Goal: Task Accomplishment & Management: Use online tool/utility

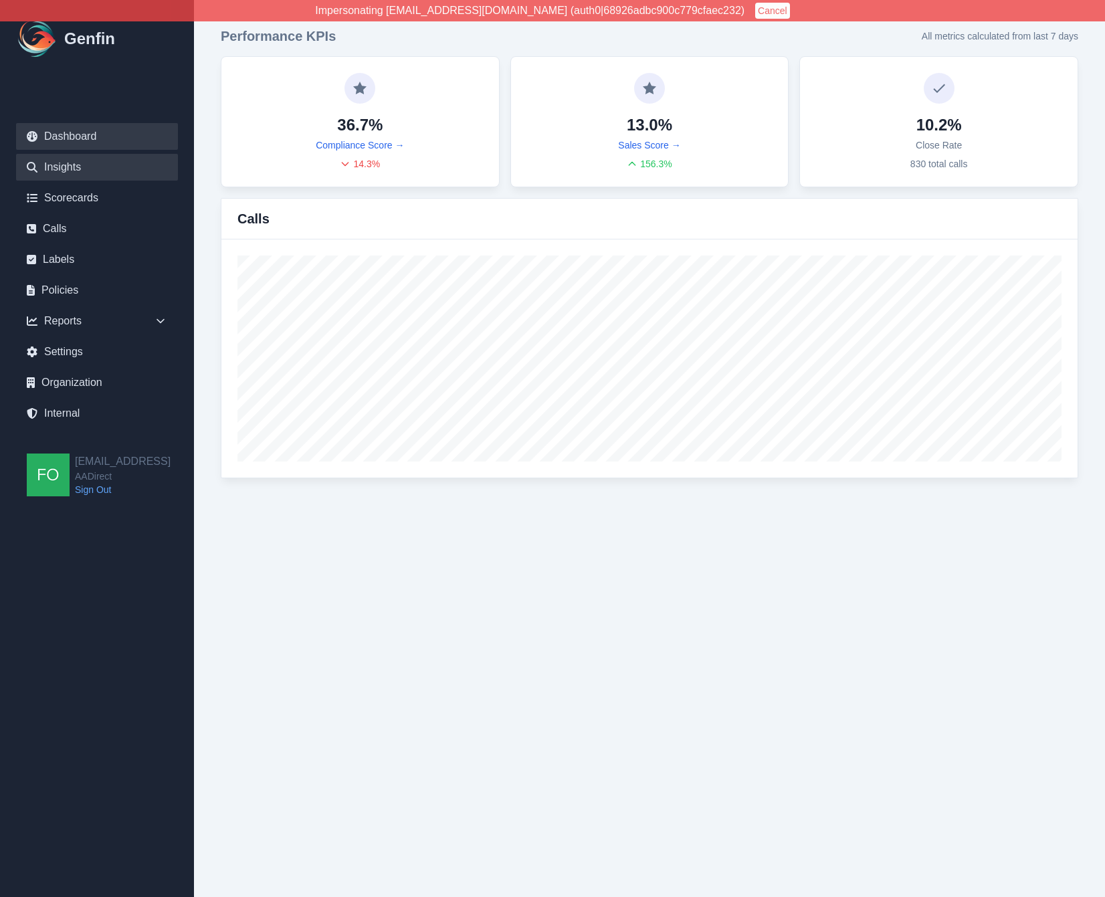
click at [76, 163] on link "Insights" at bounding box center [97, 167] width 162 height 27
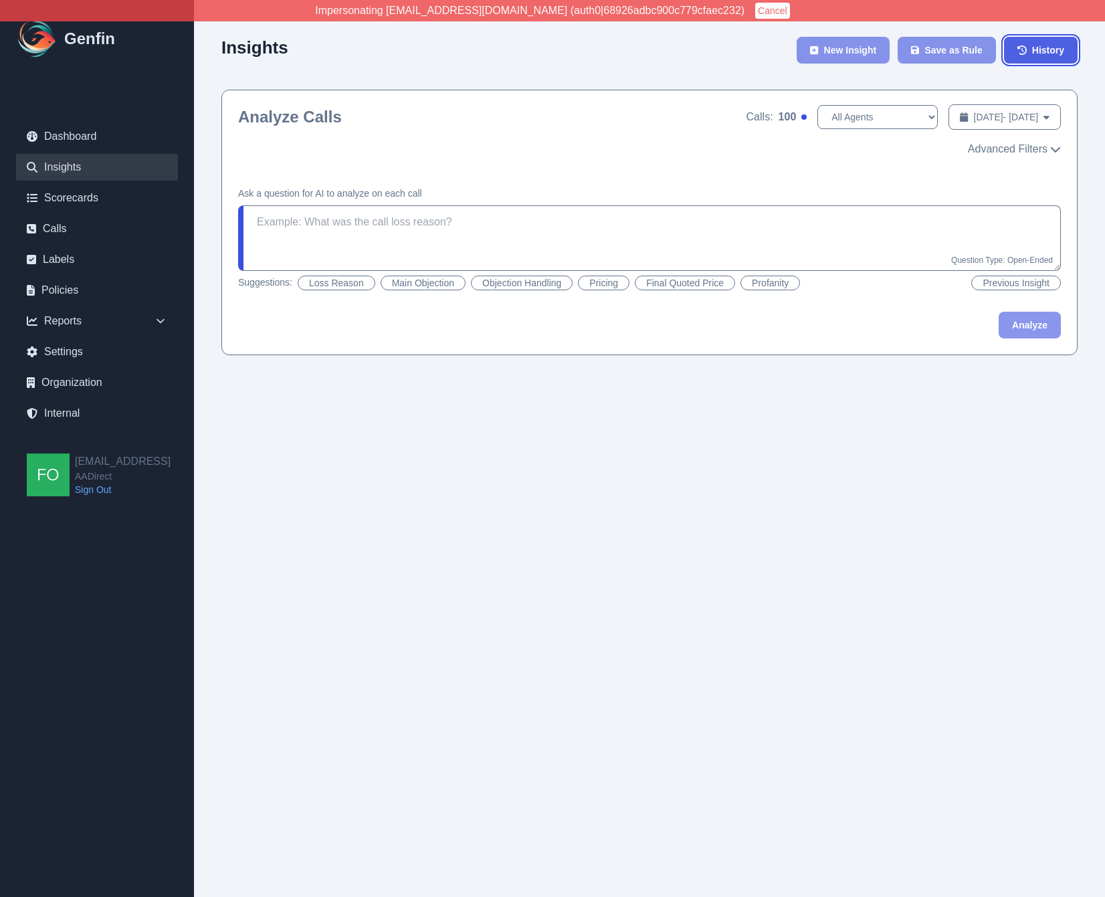
click at [1061, 45] on span "History" at bounding box center [1048, 49] width 32 height 13
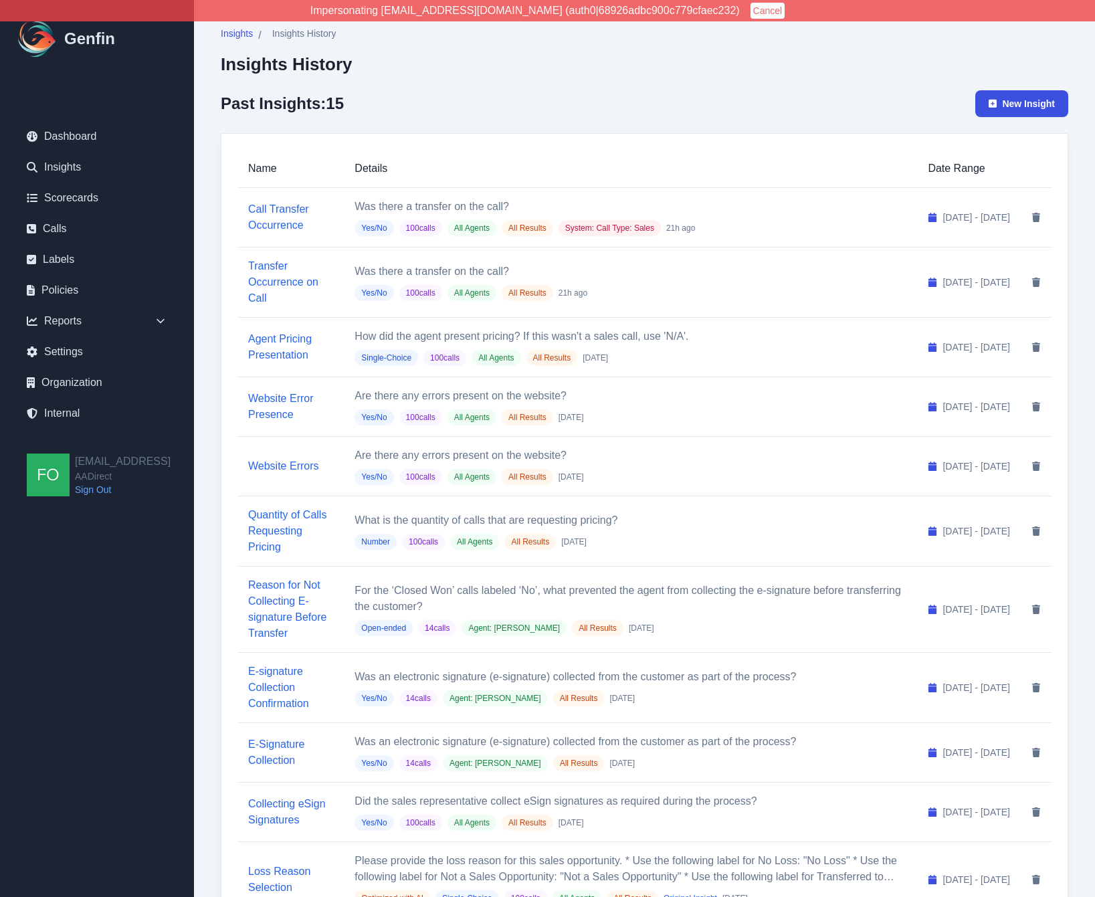
click at [483, 205] on p "Was there a transfer on the call?" at bounding box center [630, 207] width 552 height 16
click at [293, 203] on link "Call Transfer Occurrence" at bounding box center [278, 216] width 61 height 27
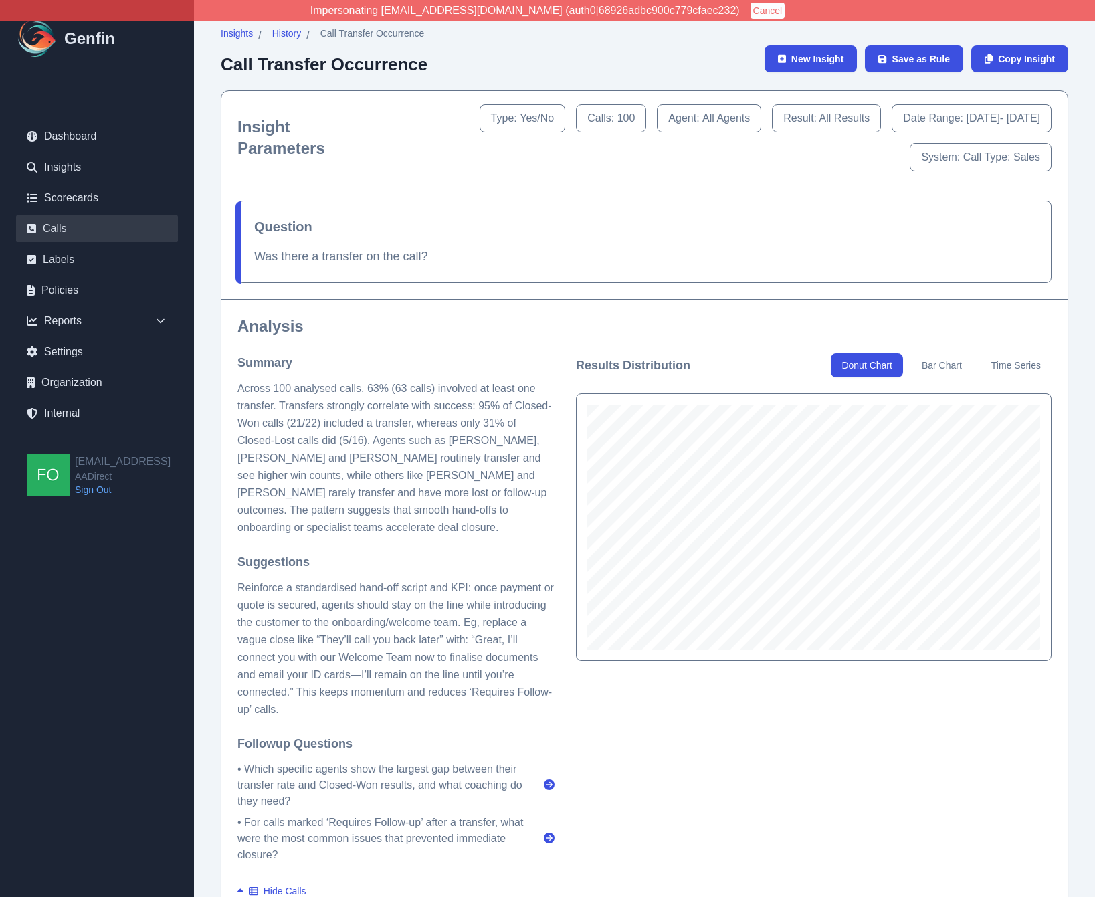
click at [70, 227] on link "Calls" at bounding box center [97, 228] width 162 height 27
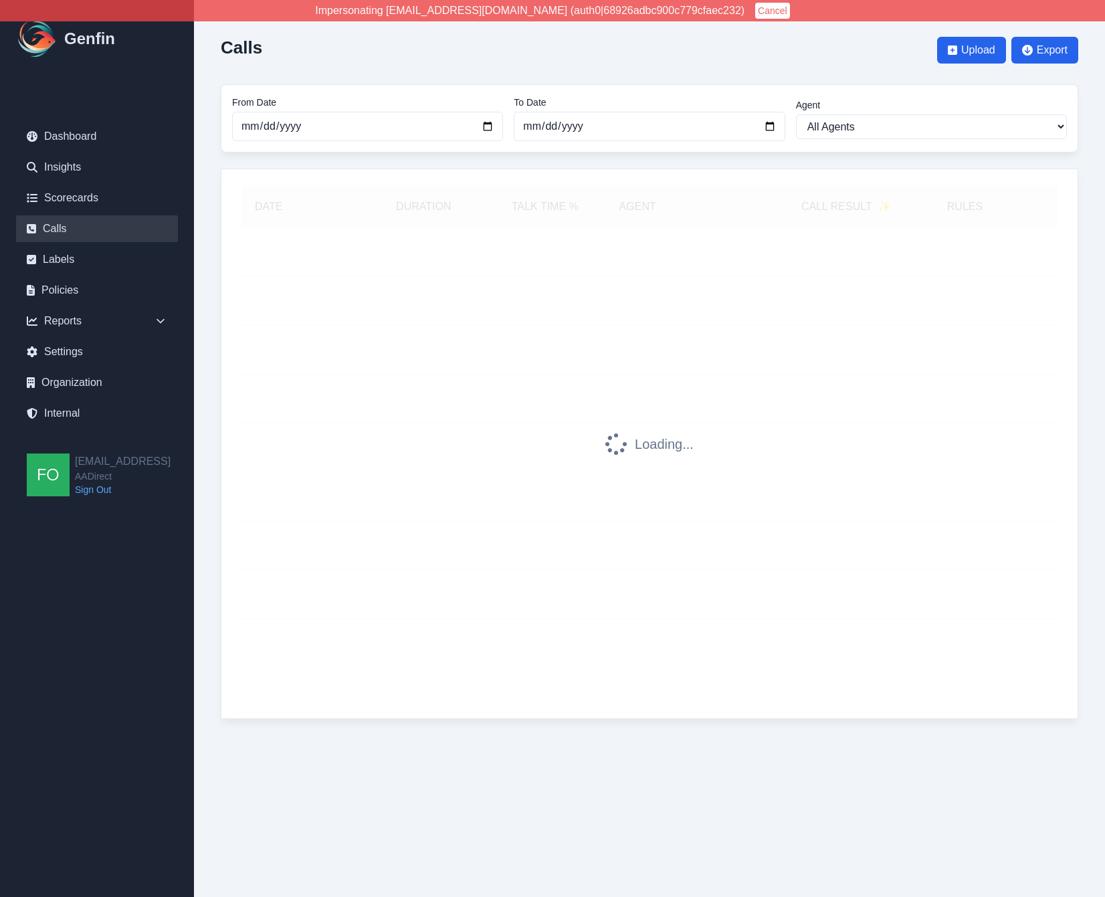
click at [219, 239] on div "Calls Upload Export From Date [DATE] To Date [DATE] Agent All Agents [PERSON_NA…" at bounding box center [649, 373] width 911 height 746
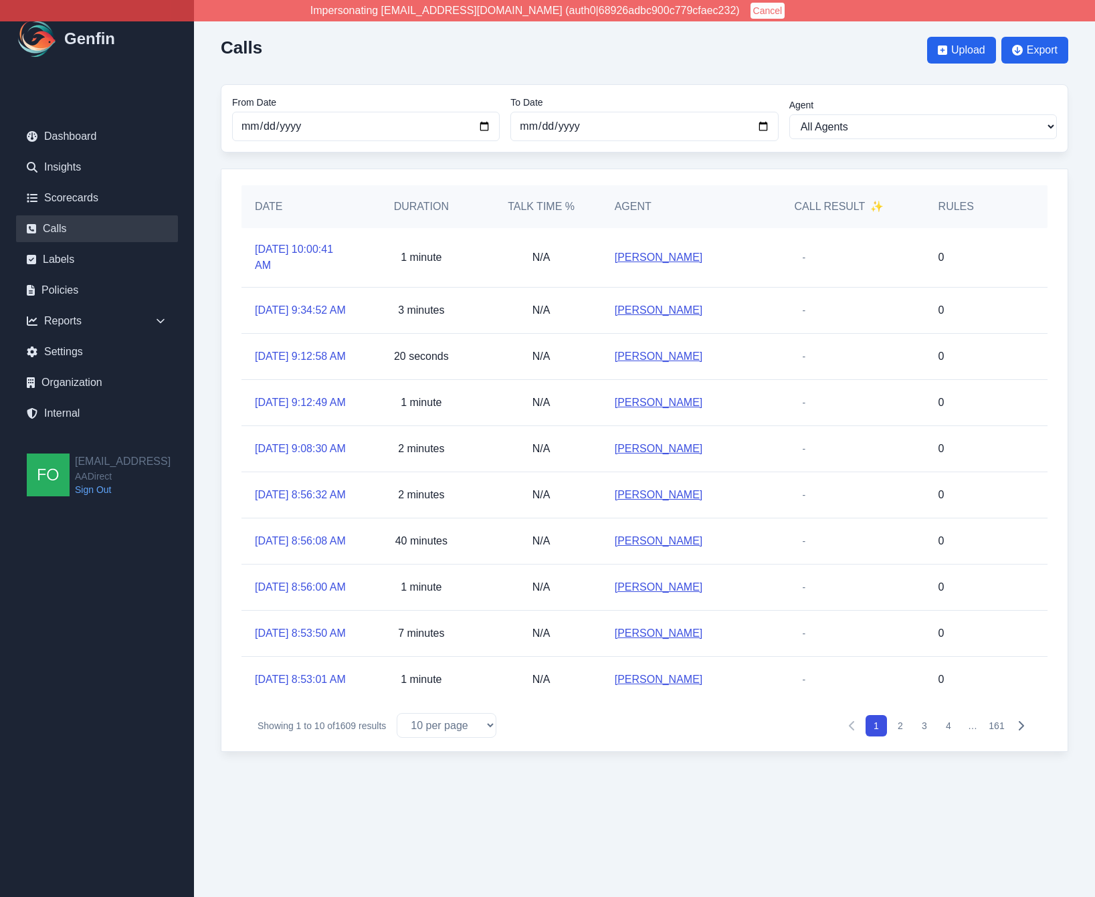
drag, startPoint x: 220, startPoint y: 286, endPoint x: 191, endPoint y: 586, distance: 302.4
click at [191, 586] on div "Impersonating [EMAIL_ADDRESS][DOMAIN_NAME] (auth0|68926adbc900c779cfaec232) Can…" at bounding box center [547, 389] width 1095 height 778
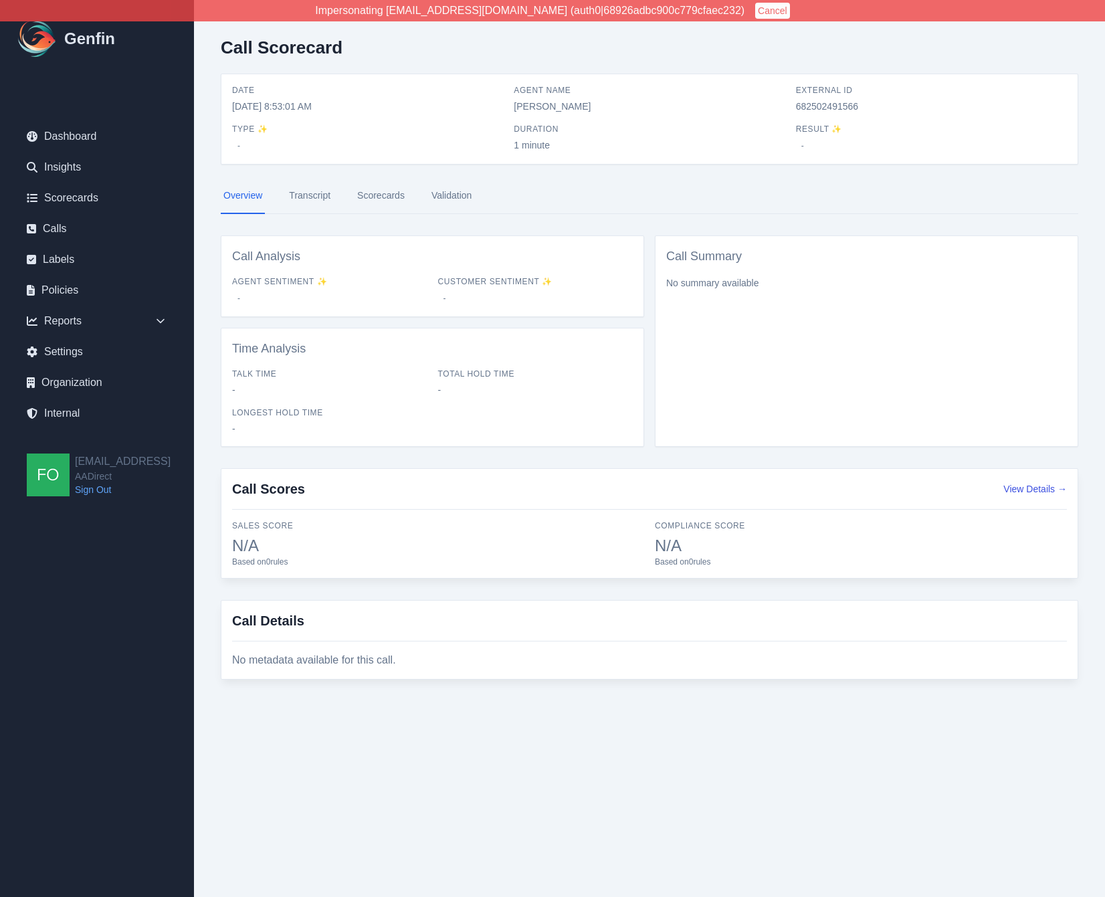
click at [314, 196] on link "Transcript" at bounding box center [309, 196] width 47 height 36
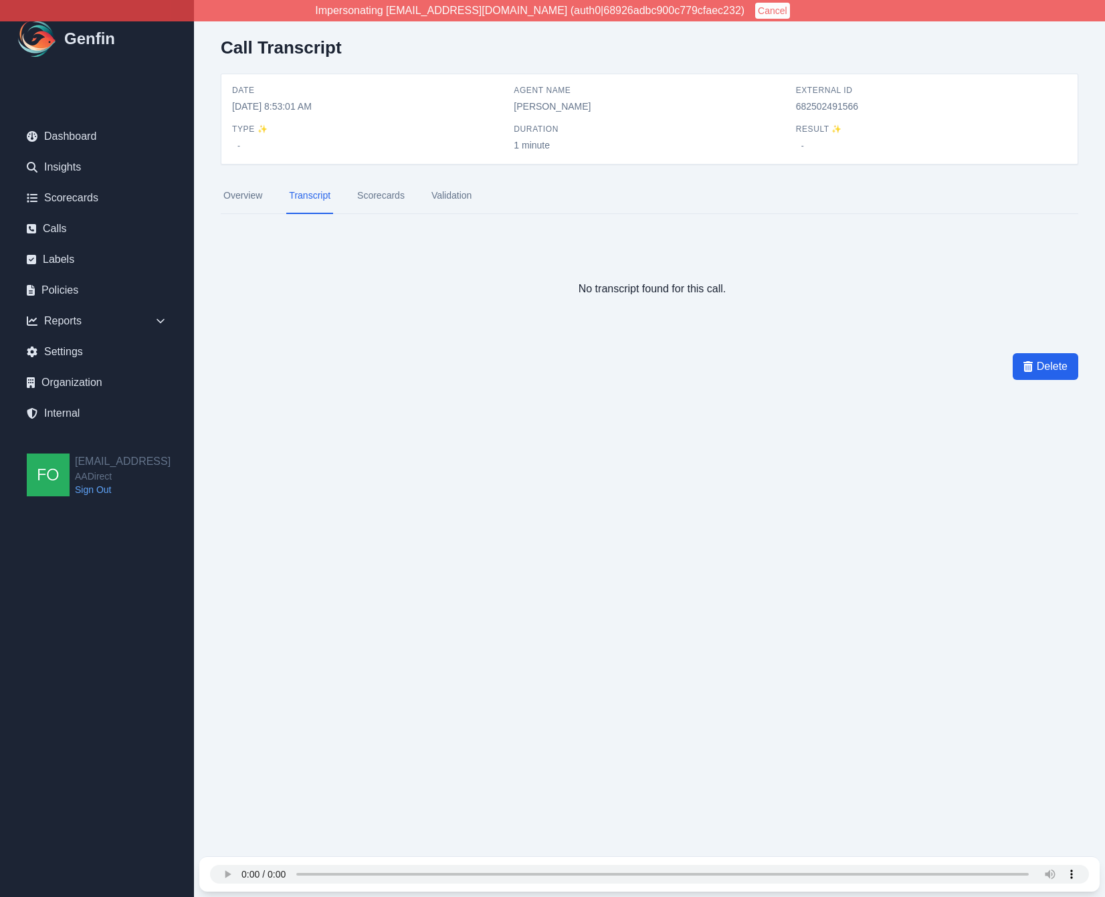
click at [251, 198] on link "Overview" at bounding box center [243, 196] width 44 height 36
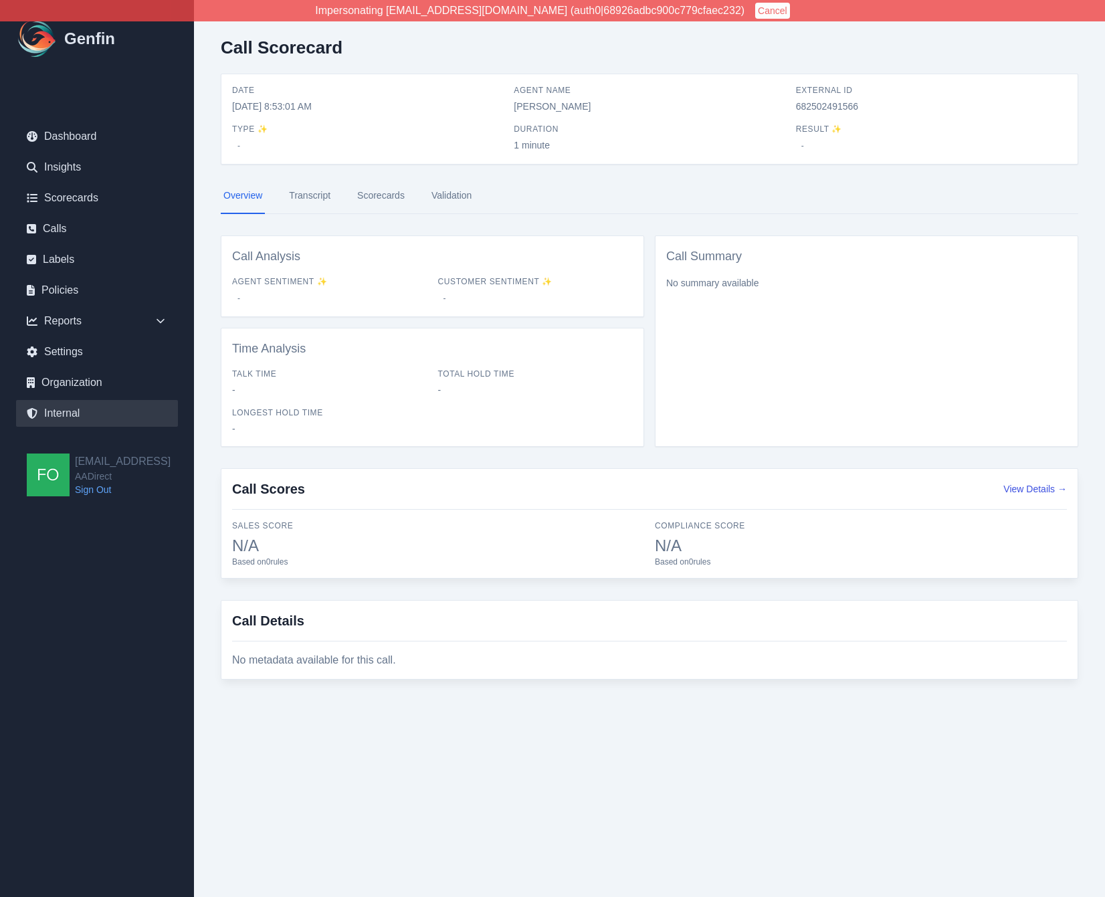
click at [74, 413] on link "Internal" at bounding box center [97, 413] width 162 height 27
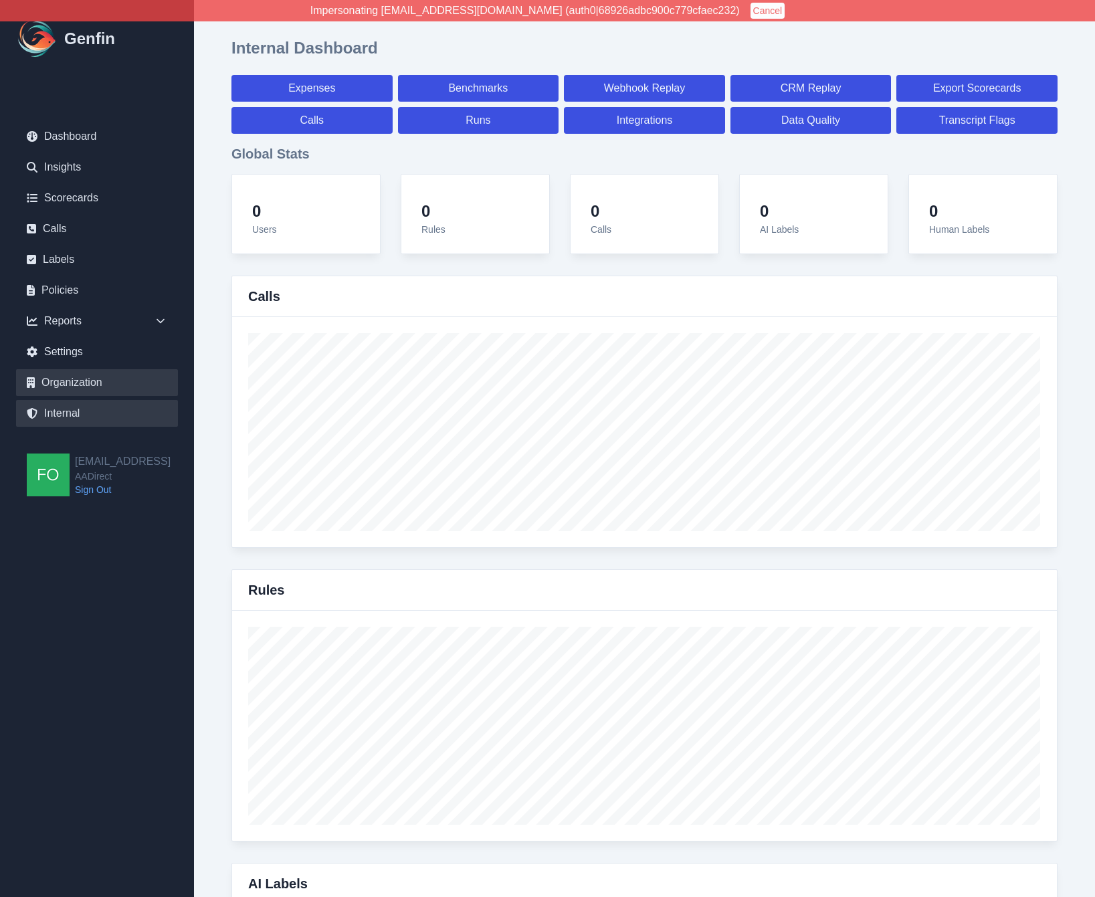
select select "paid"
select select "7"
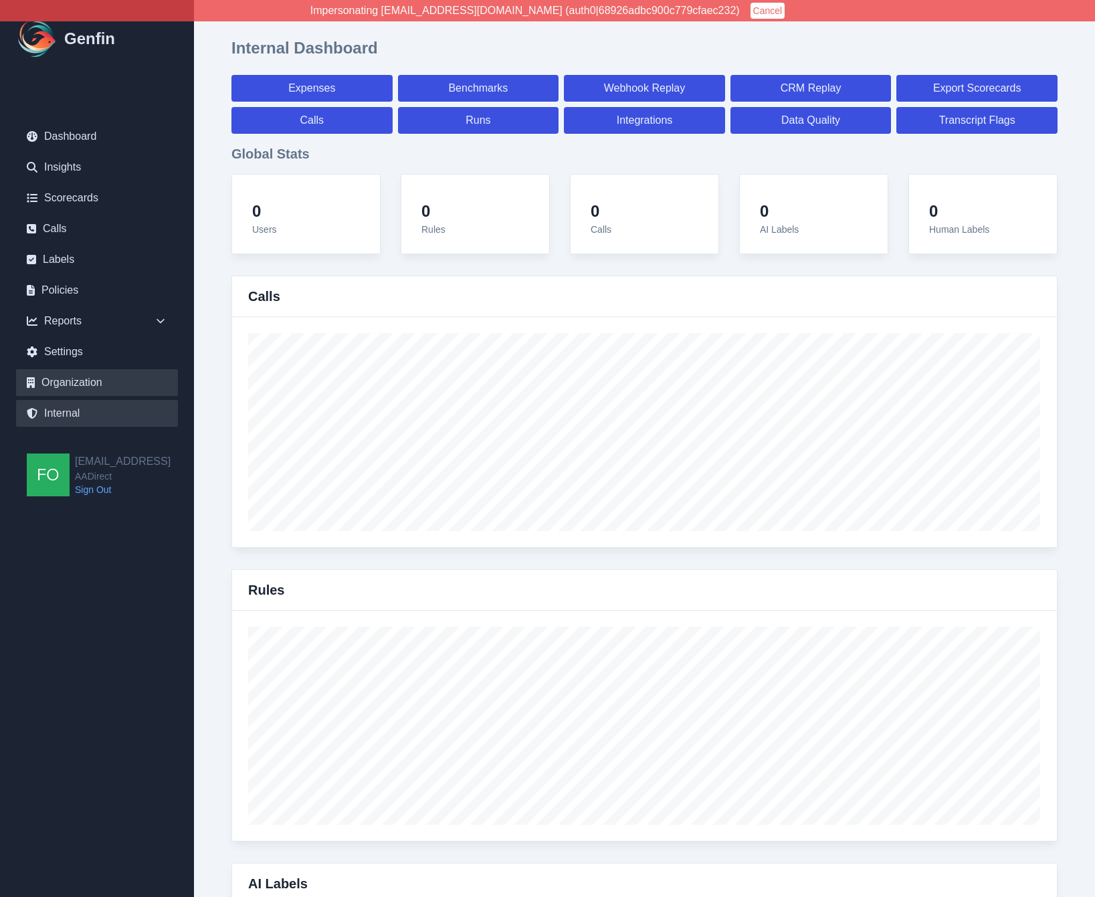
select select "paid"
select select "7"
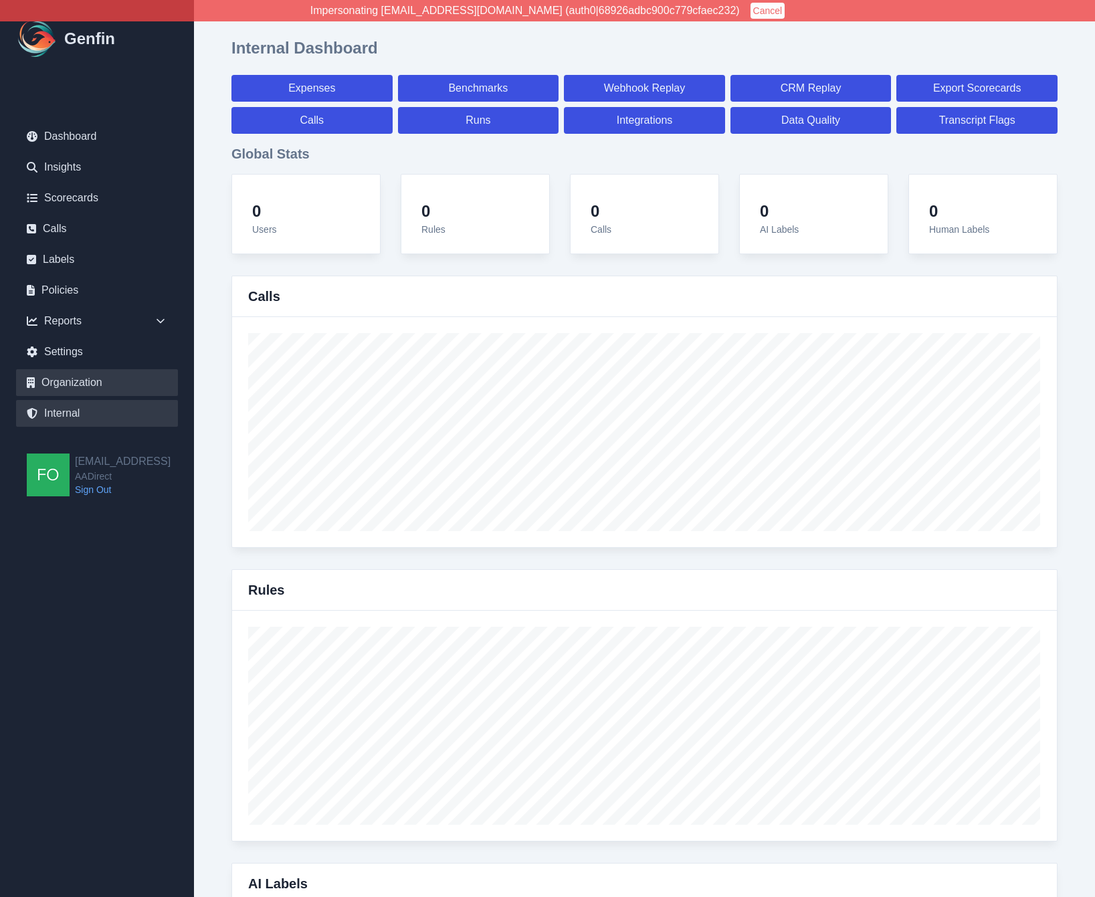
select select "7"
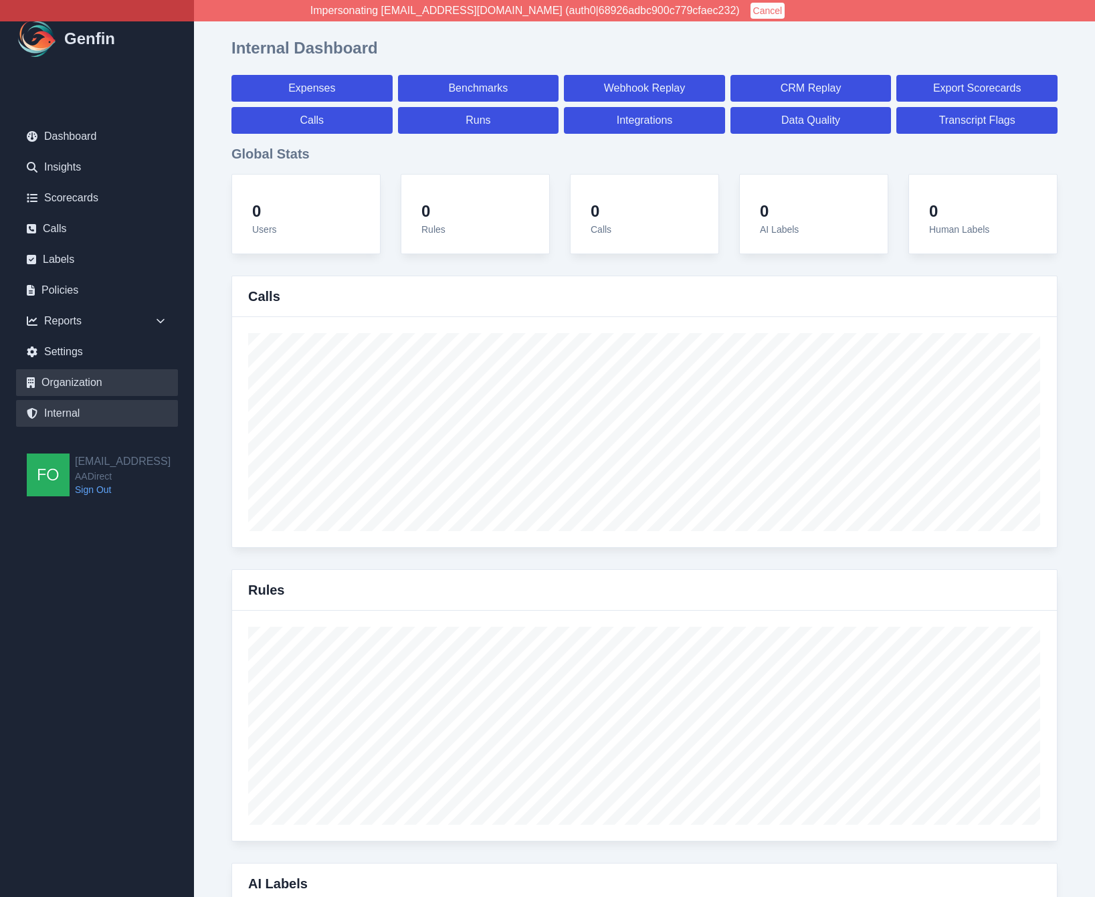
select select "7"
select select "paid"
select select "7"
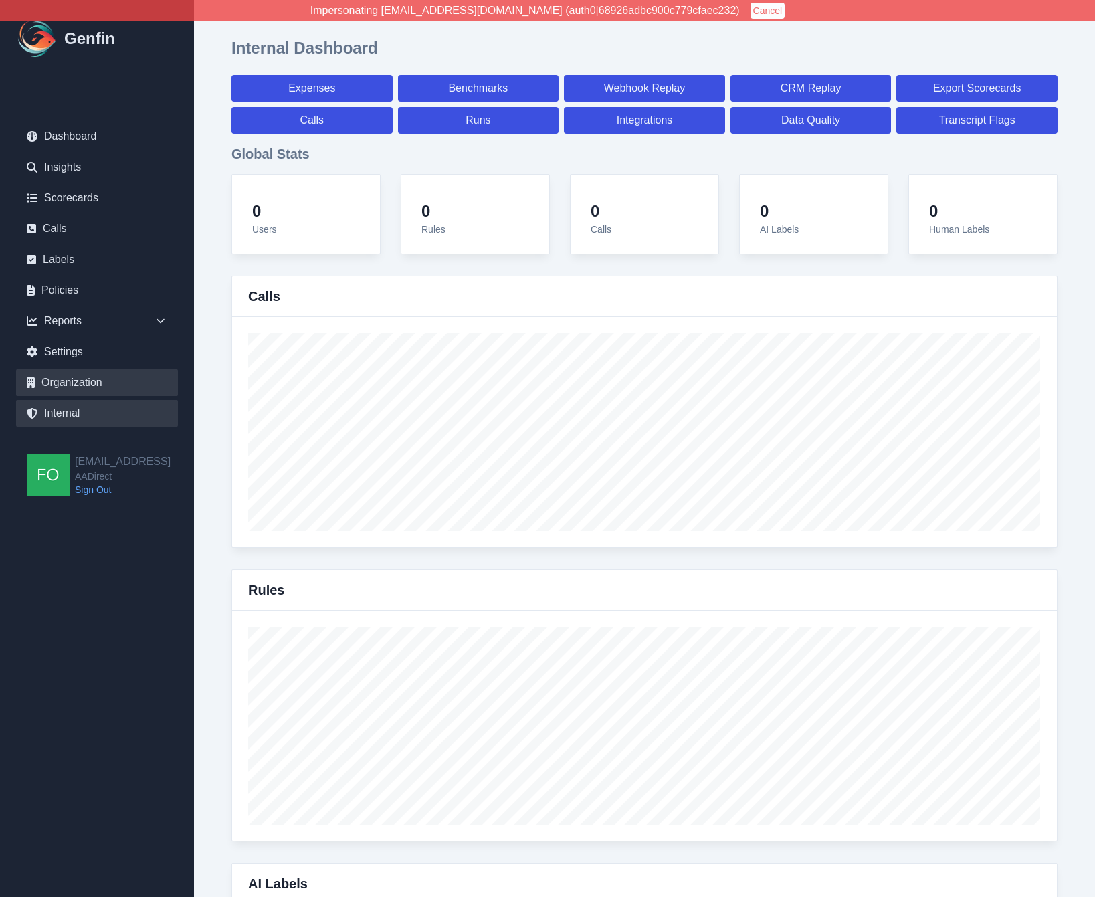
select select "7"
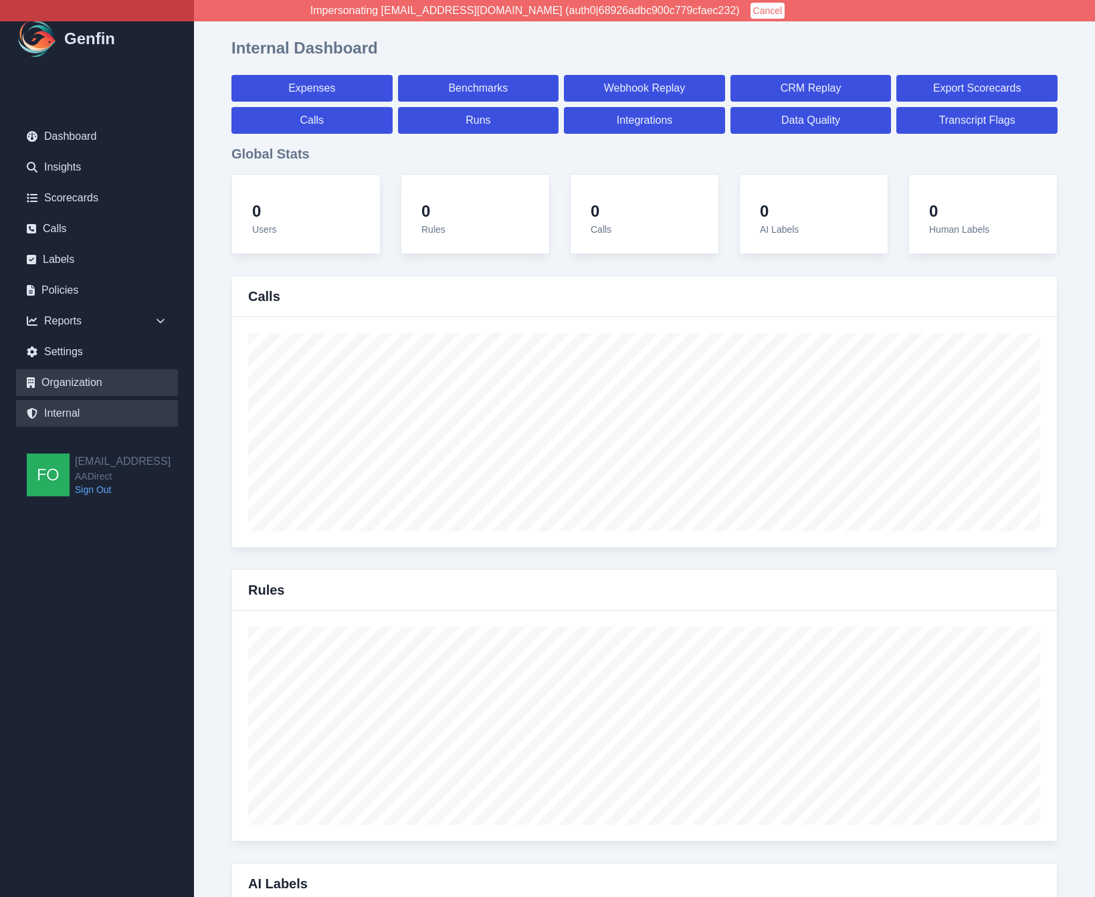
select select "7"
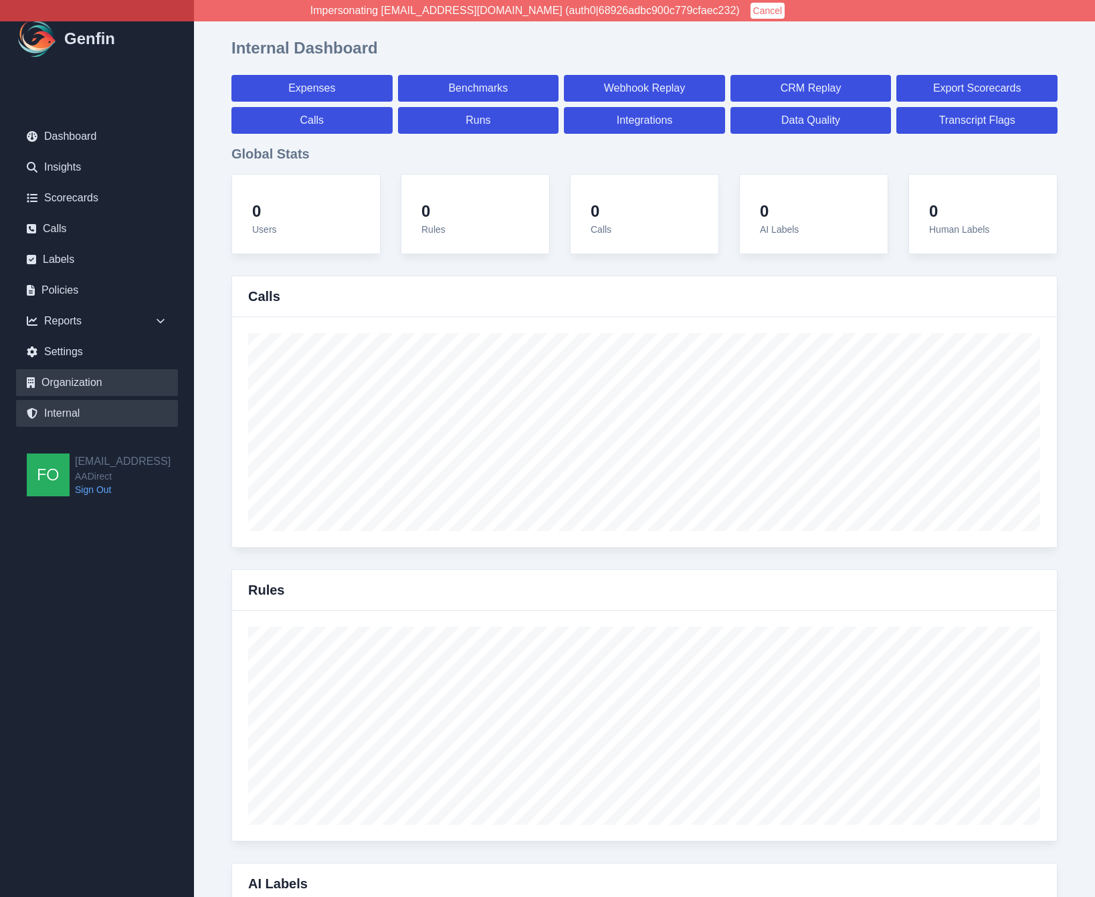
select select "paid"
select select "7"
select select "paid"
select select "7"
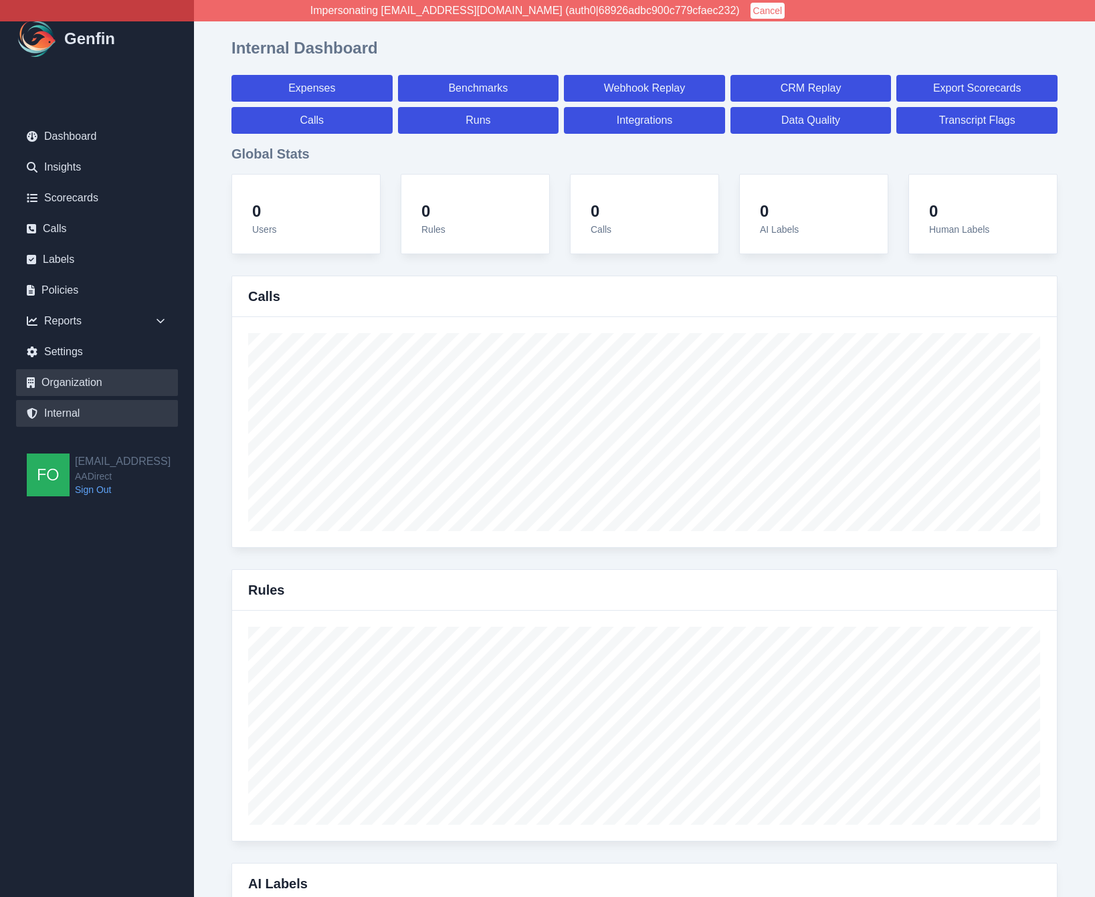
select select "paid"
select select "7"
select select "paid"
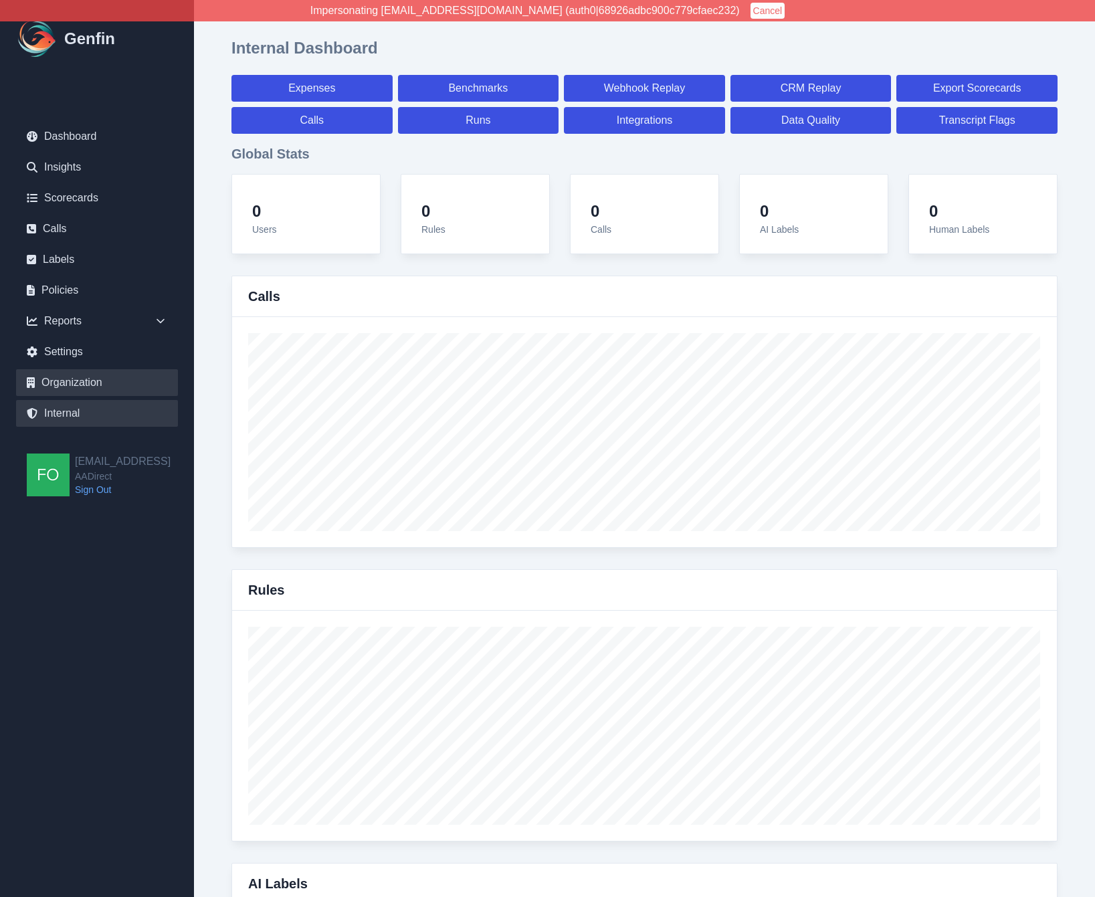
select select "7"
select select "paid"
select select "7"
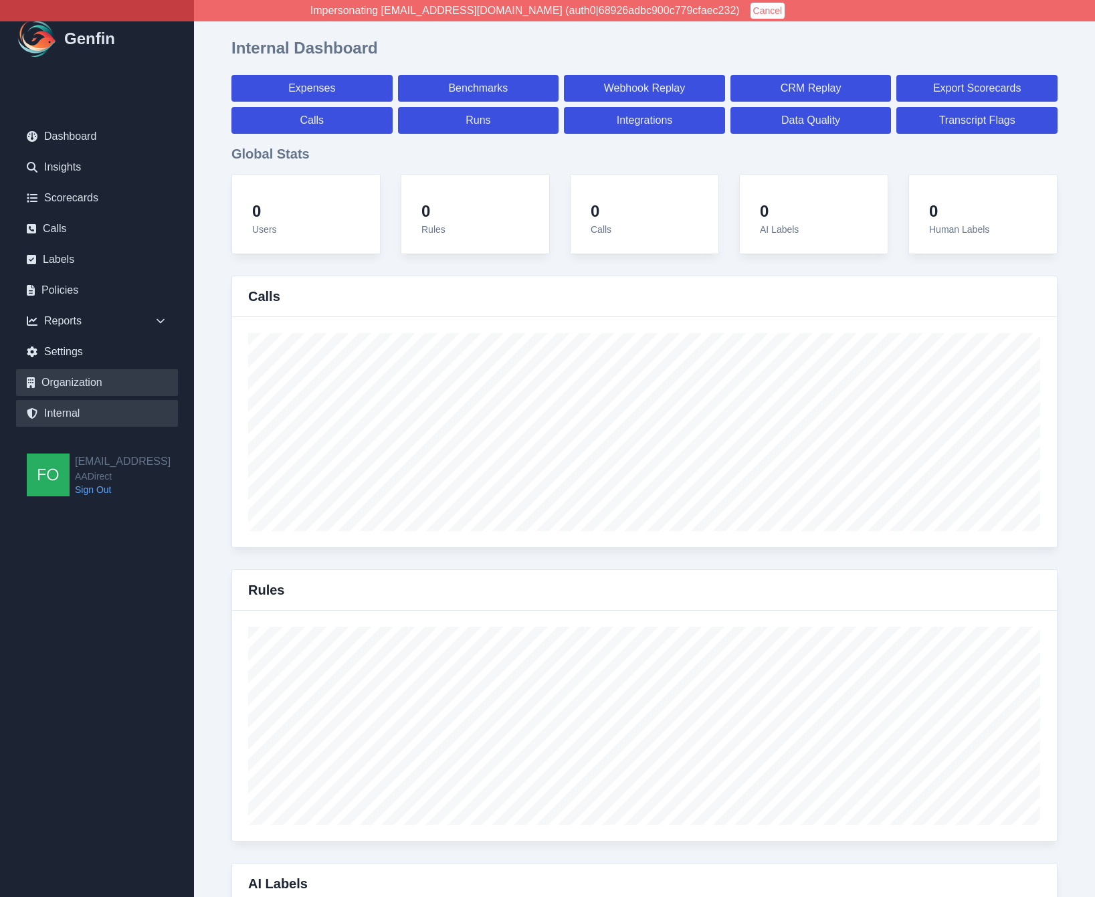
select select "7"
select select "paid"
select select "7"
select select "paid"
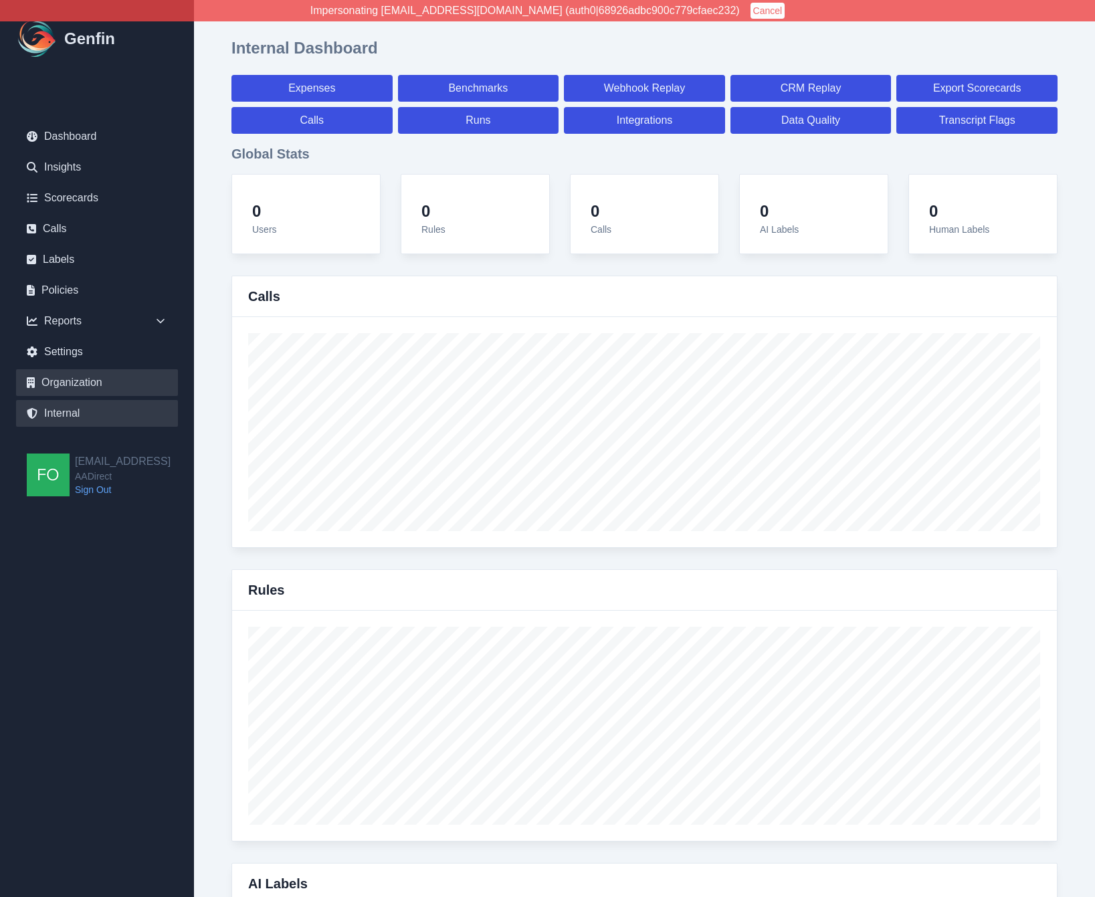
select select "7"
select select "paid"
select select "7"
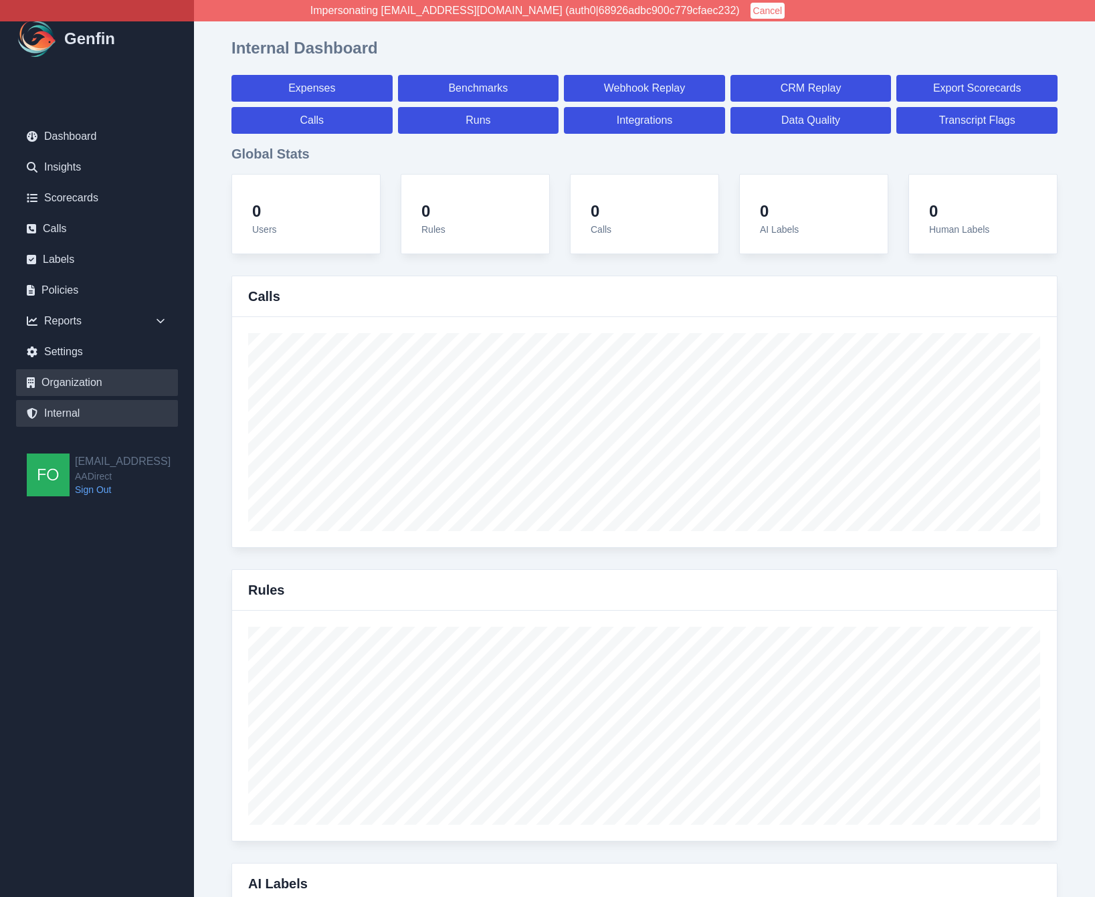
select select "7"
select select "paid"
select select "7"
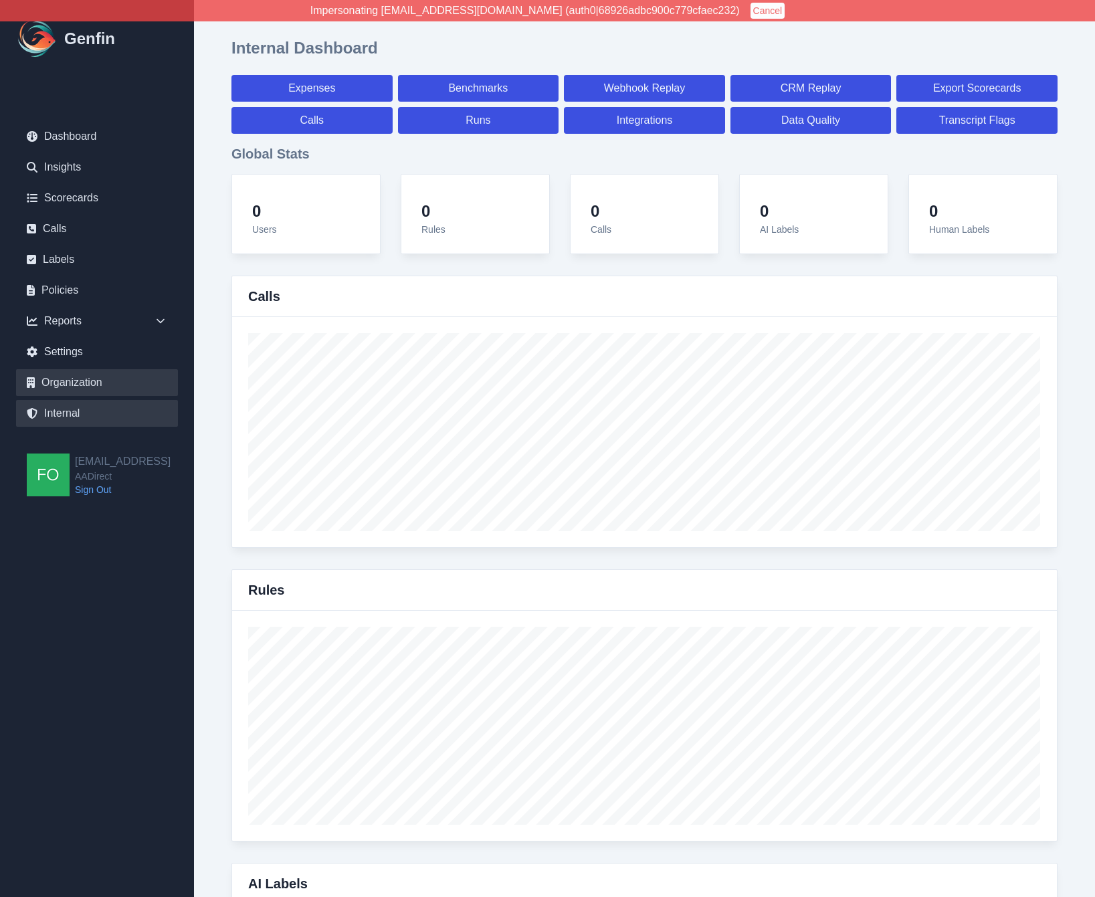
select select "7"
select select "paid"
select select "7"
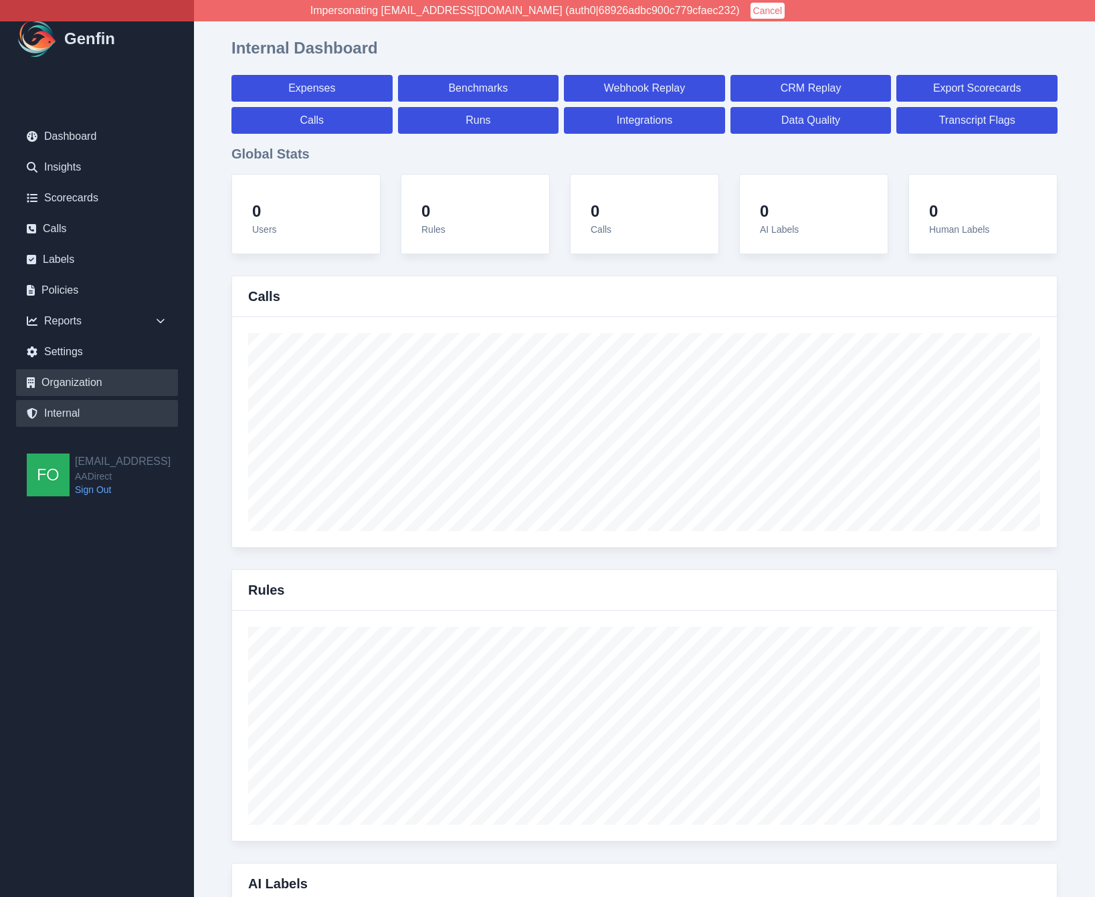
select select "7"
select select "paid"
select select "7"
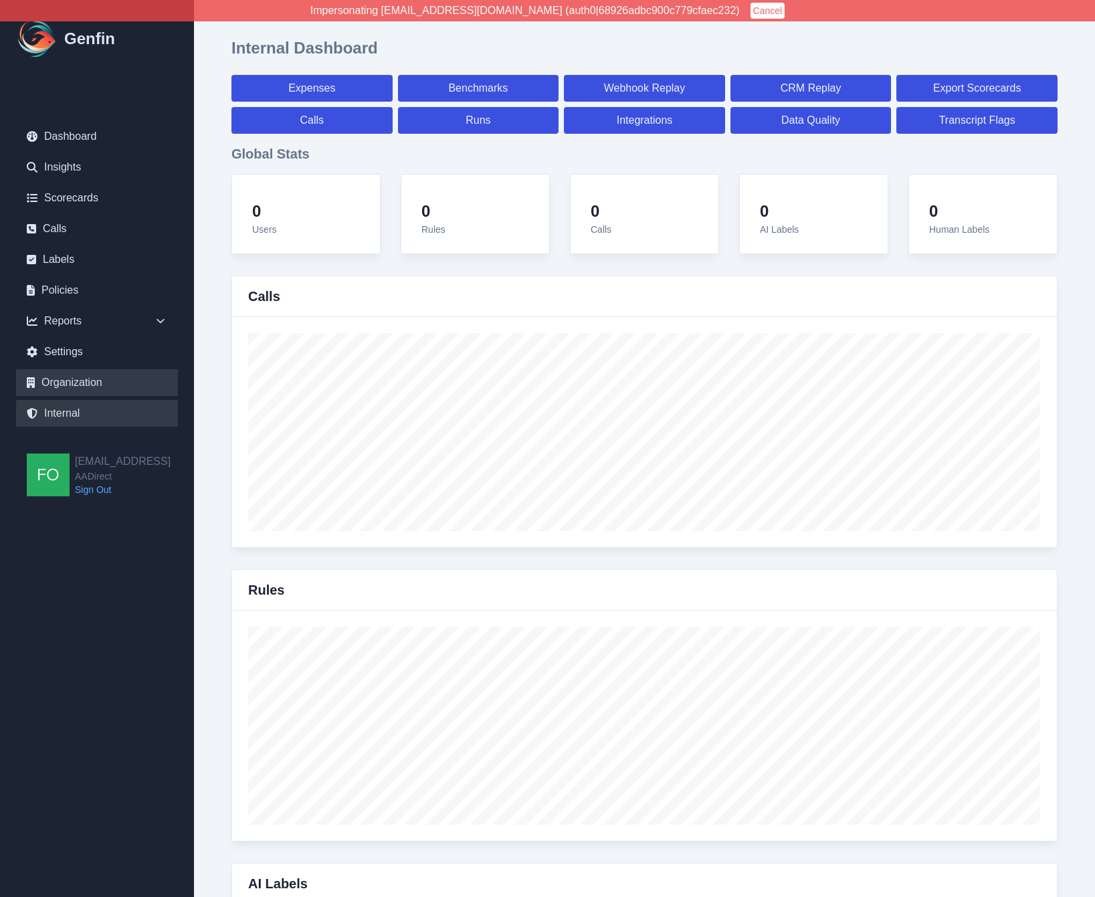
select select "7"
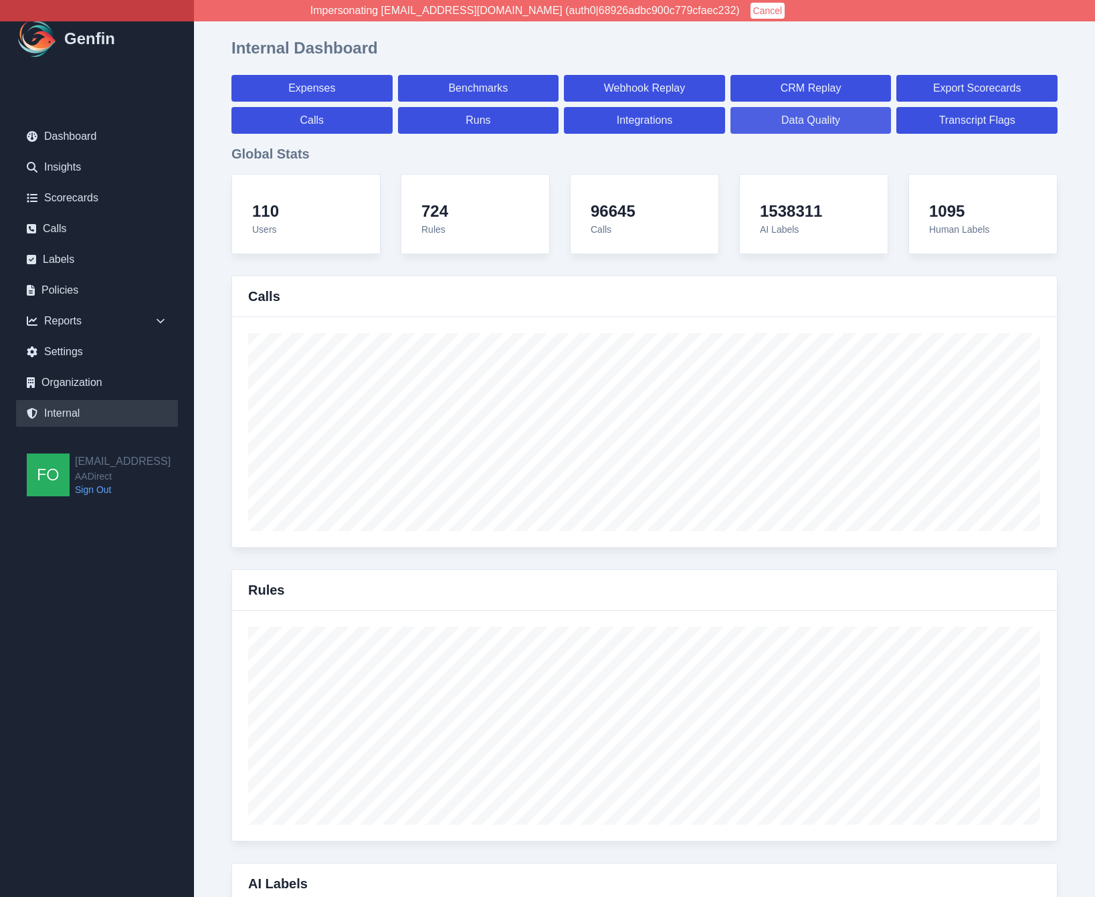
click at [796, 125] on link "Data Quality" at bounding box center [810, 120] width 161 height 27
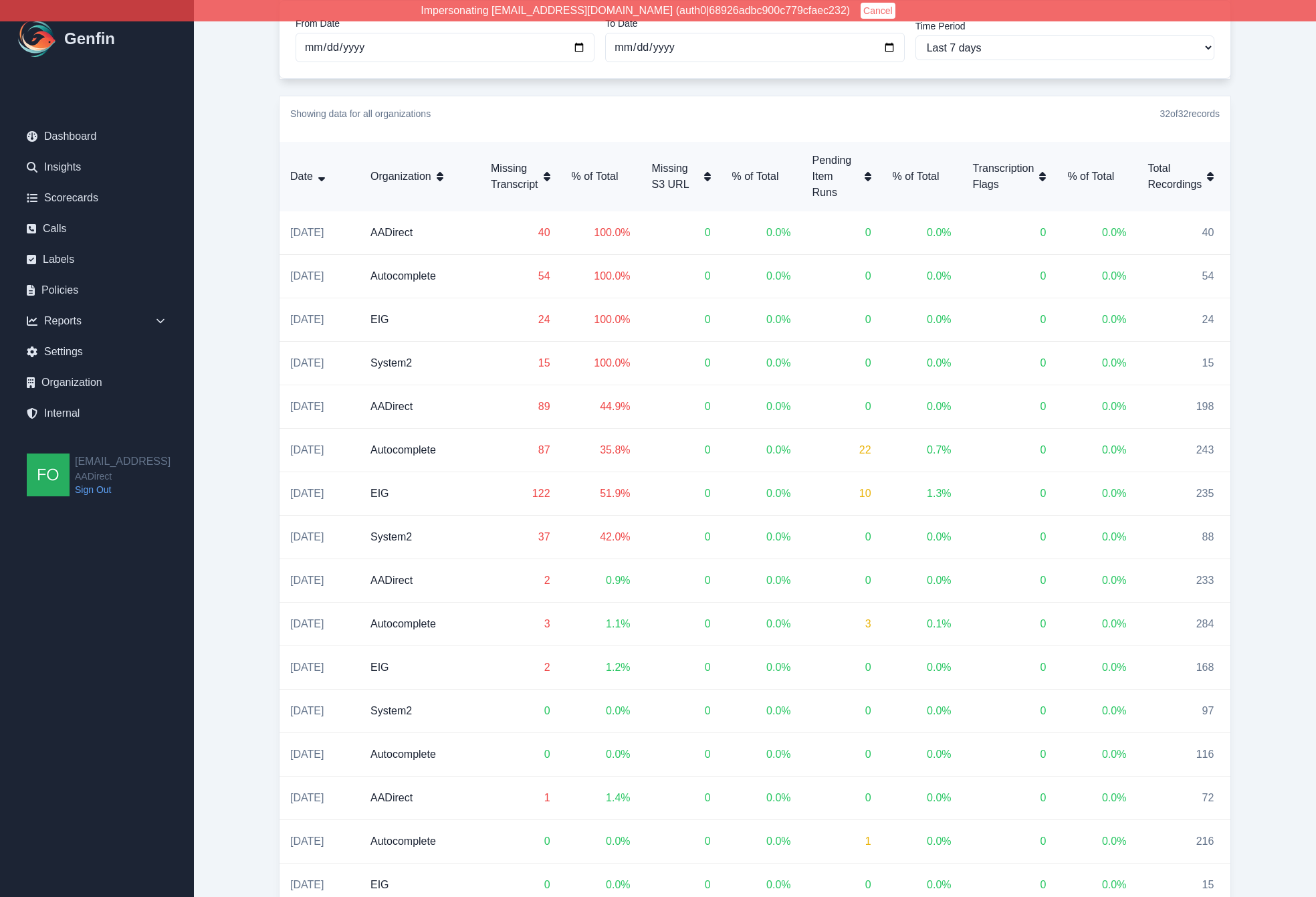
scroll to position [734, 0]
